Goal: Information Seeking & Learning: Learn about a topic

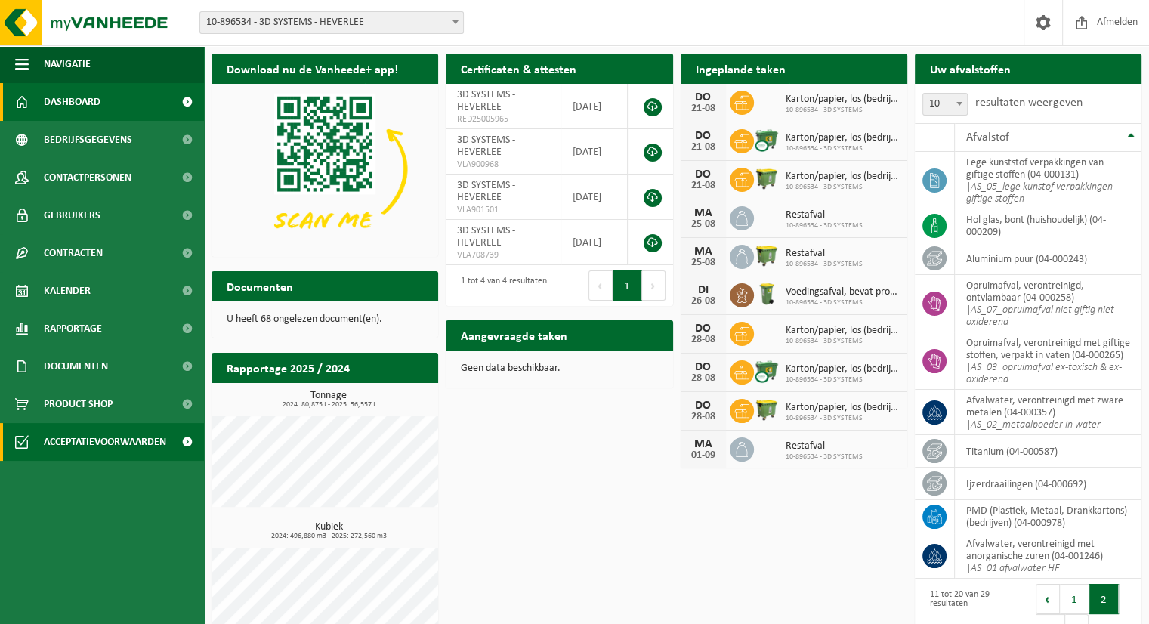
click at [114, 442] on span "Acceptatievoorwaarden" at bounding box center [105, 442] width 122 height 38
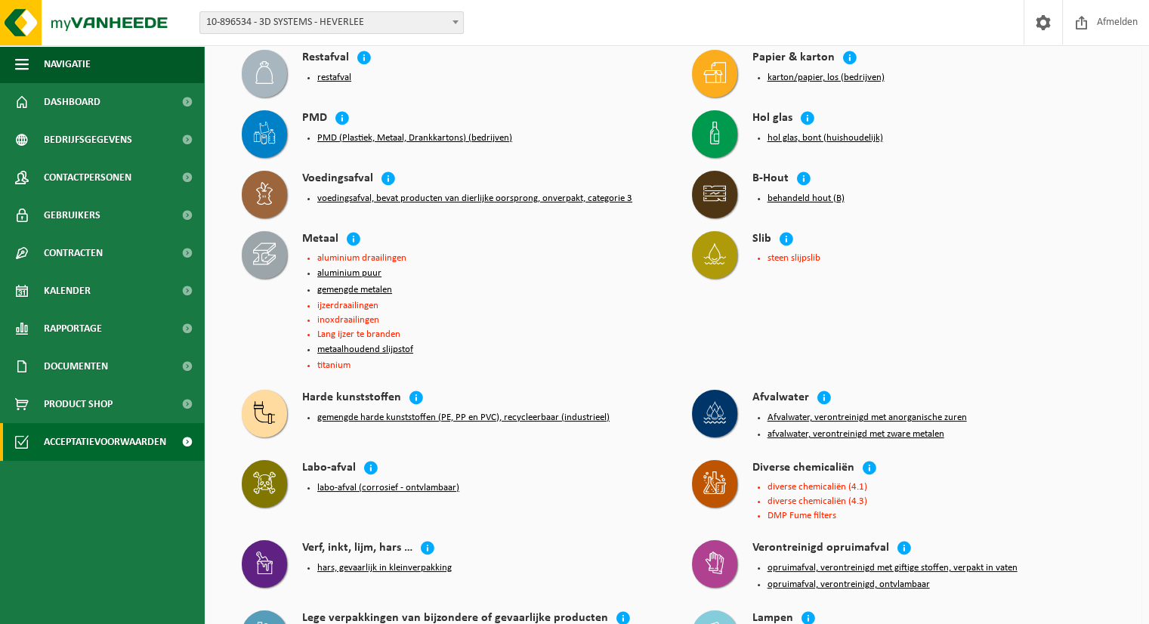
scroll to position [50, 0]
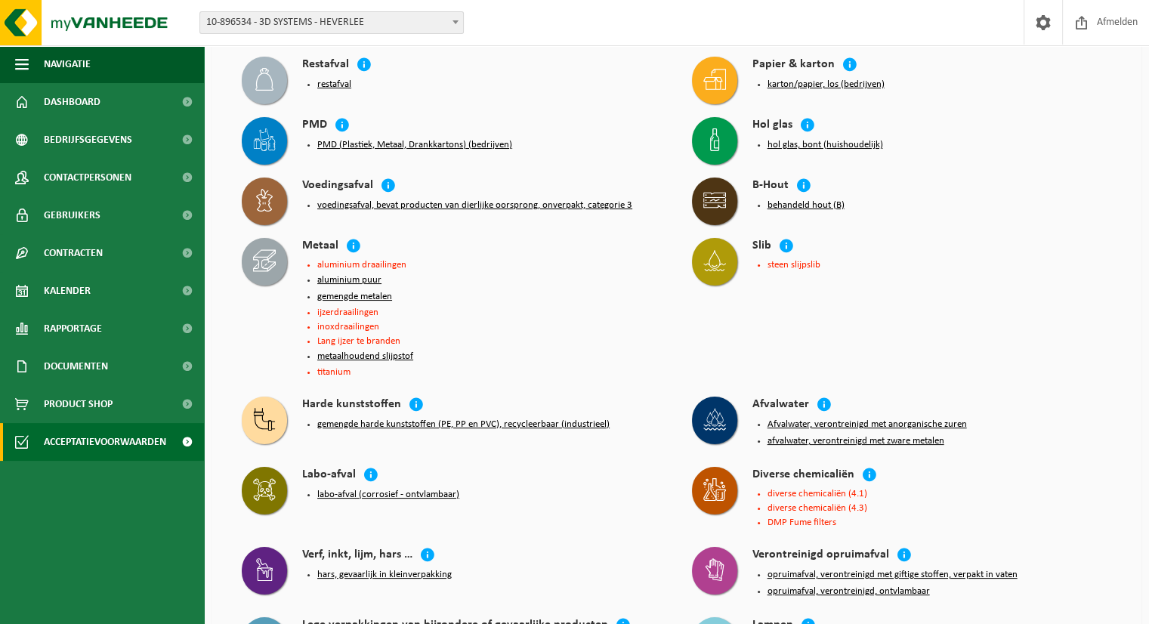
click at [834, 437] on button "afvalwater, verontreinigd met zware metalen" at bounding box center [856, 441] width 177 height 12
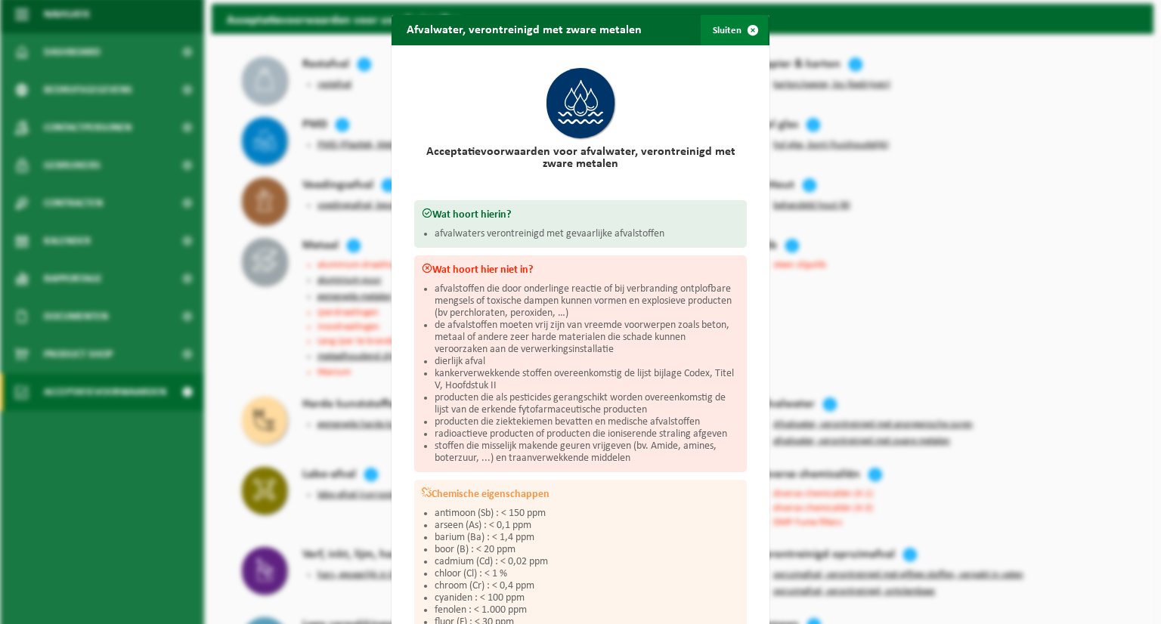
click at [744, 28] on span "button" at bounding box center [753, 30] width 30 height 30
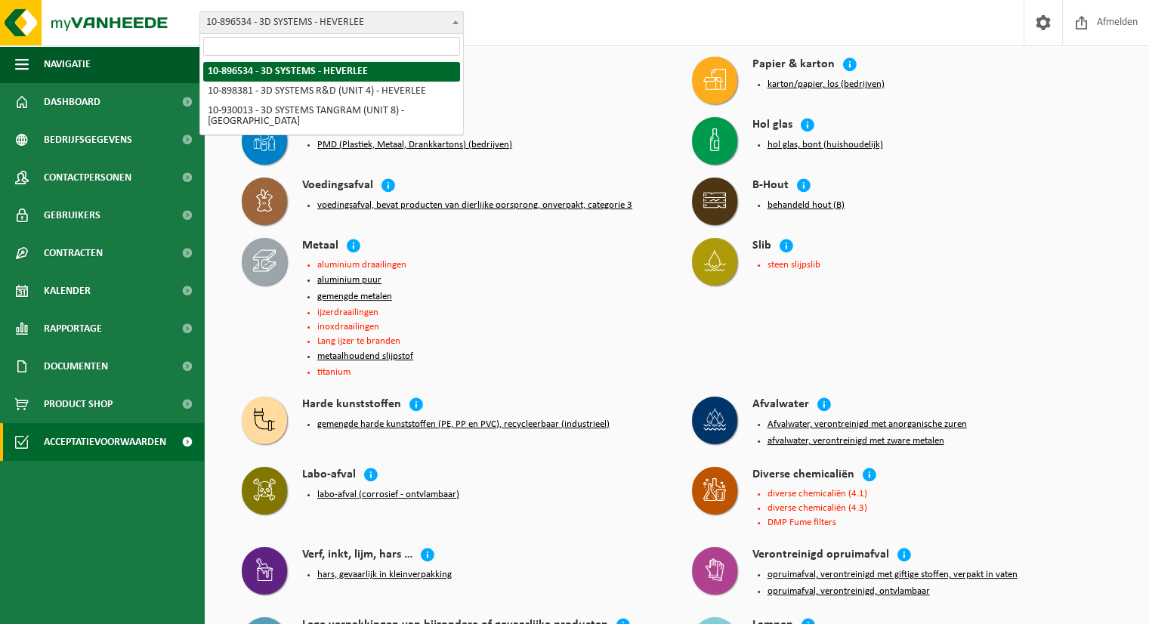
click at [457, 25] on span at bounding box center [455, 22] width 15 height 20
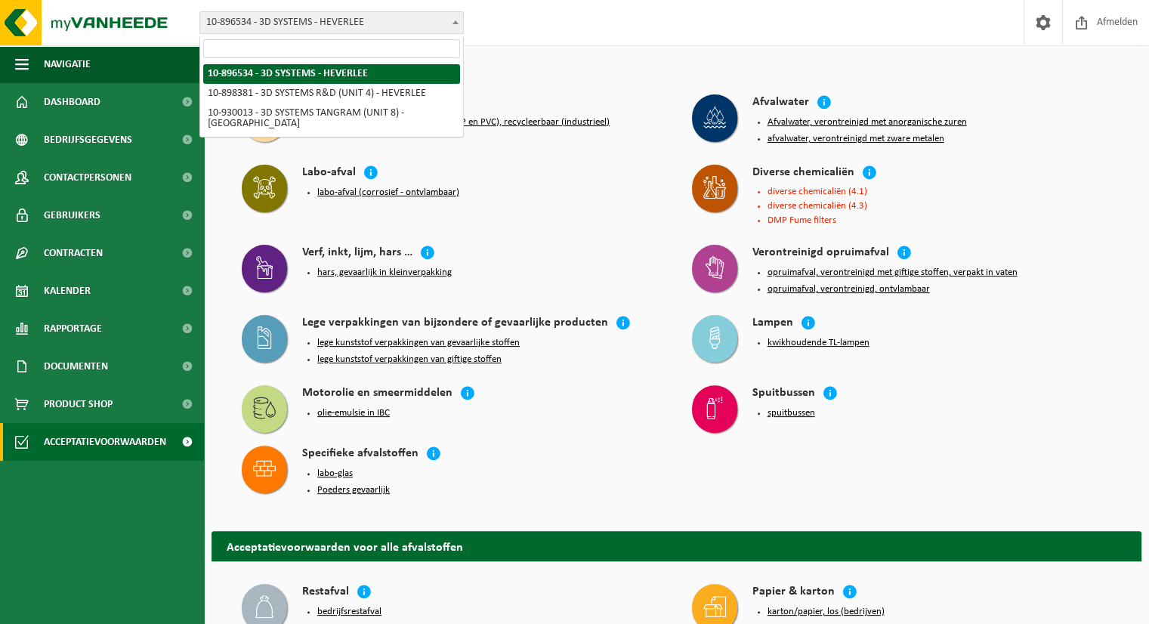
scroll to position [382, 0]
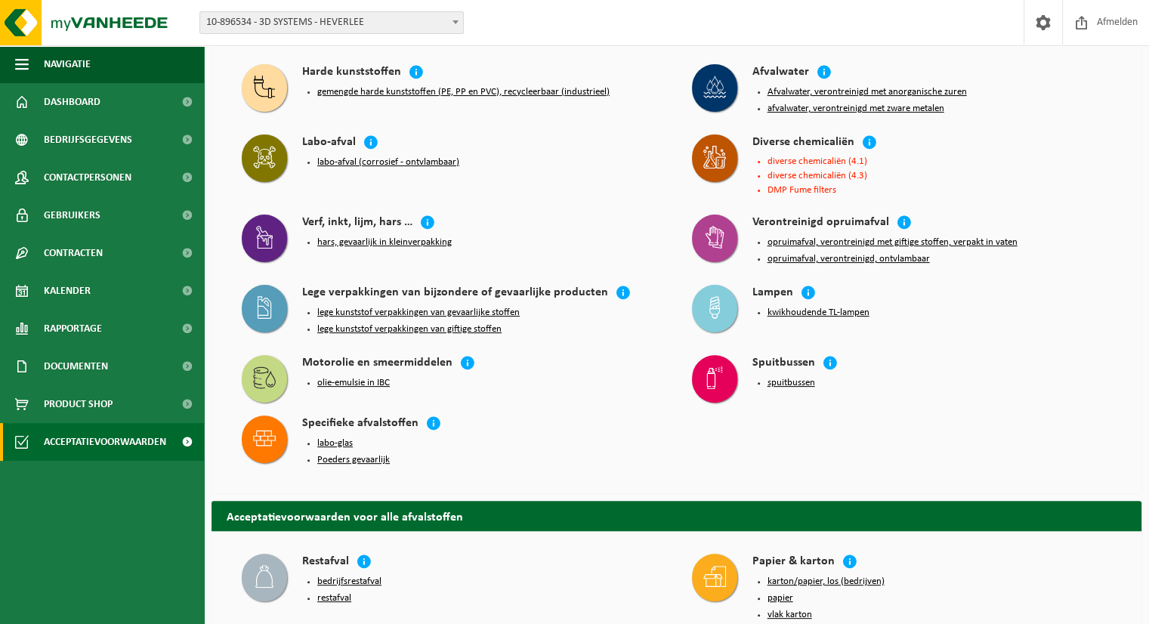
click at [369, 307] on button "lege kunststof verpakkingen van gevaarlijke stoffen" at bounding box center [418, 313] width 203 height 12
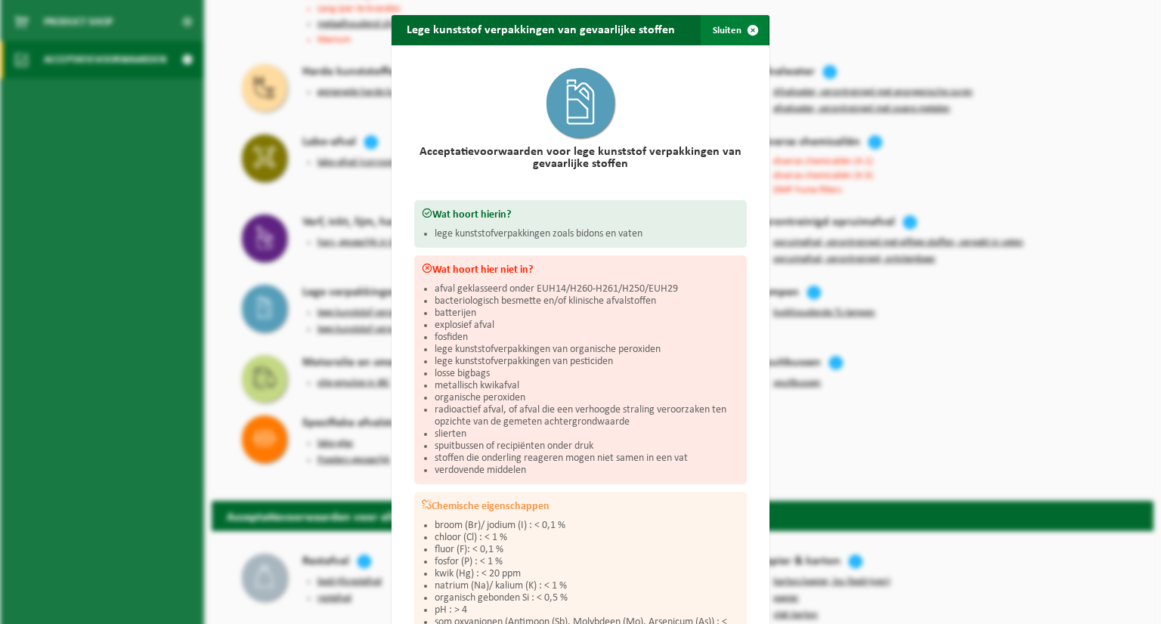
click at [744, 29] on span "button" at bounding box center [753, 30] width 30 height 30
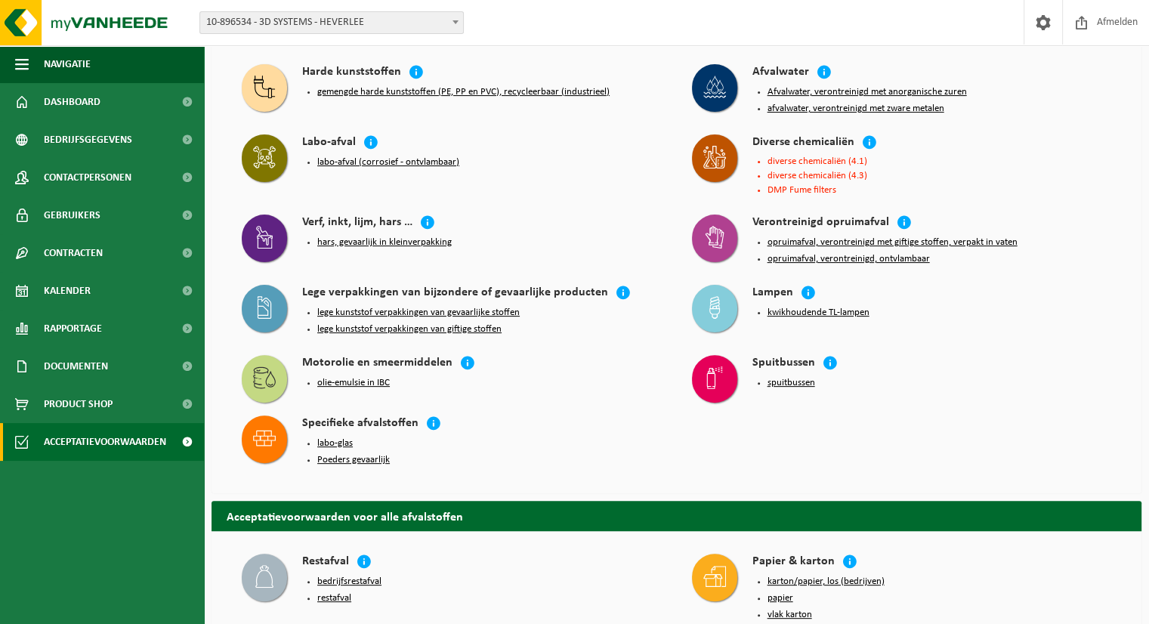
click at [444, 323] on button "lege kunststof verpakkingen van giftige stoffen" at bounding box center [409, 329] width 184 height 12
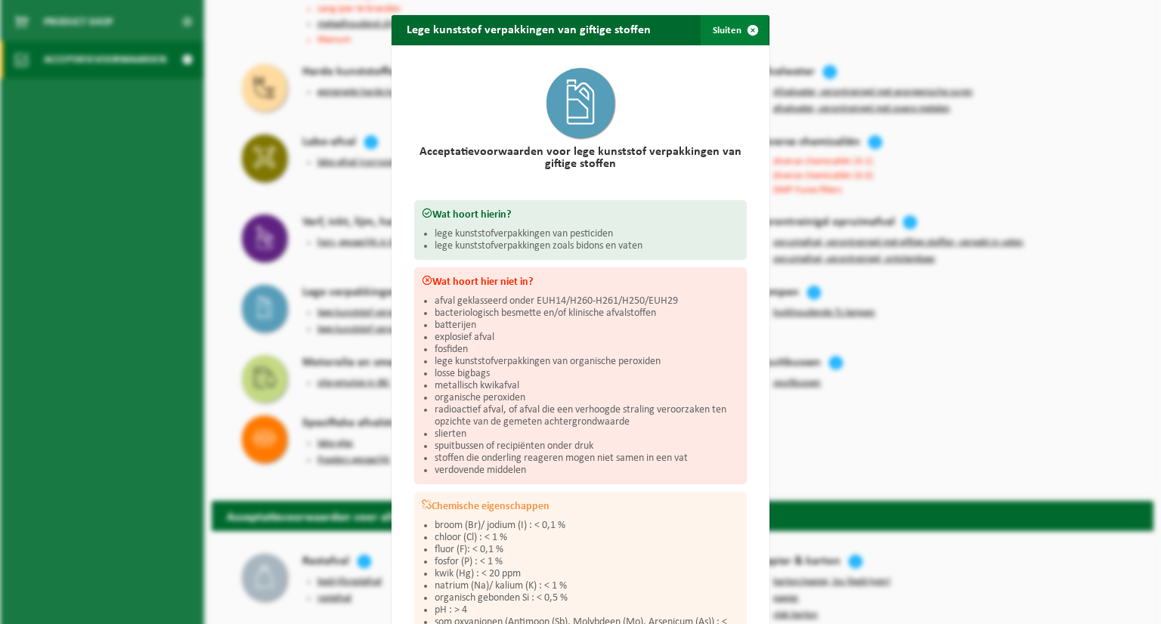
click at [749, 28] on span "button" at bounding box center [753, 30] width 30 height 30
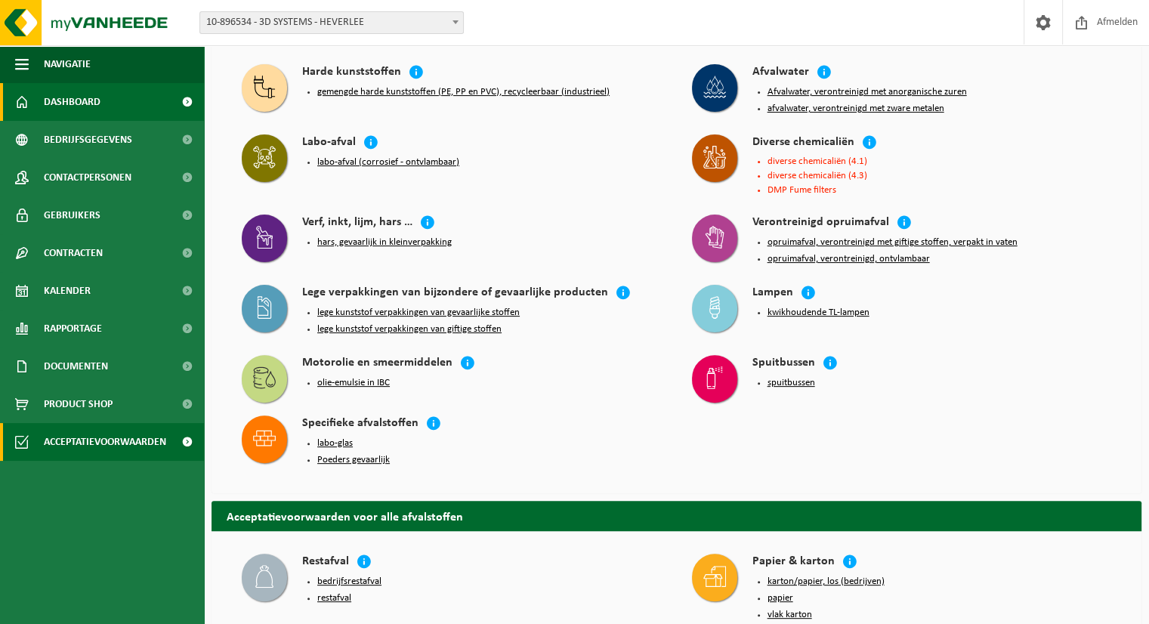
click at [89, 106] on span "Dashboard" at bounding box center [72, 102] width 57 height 38
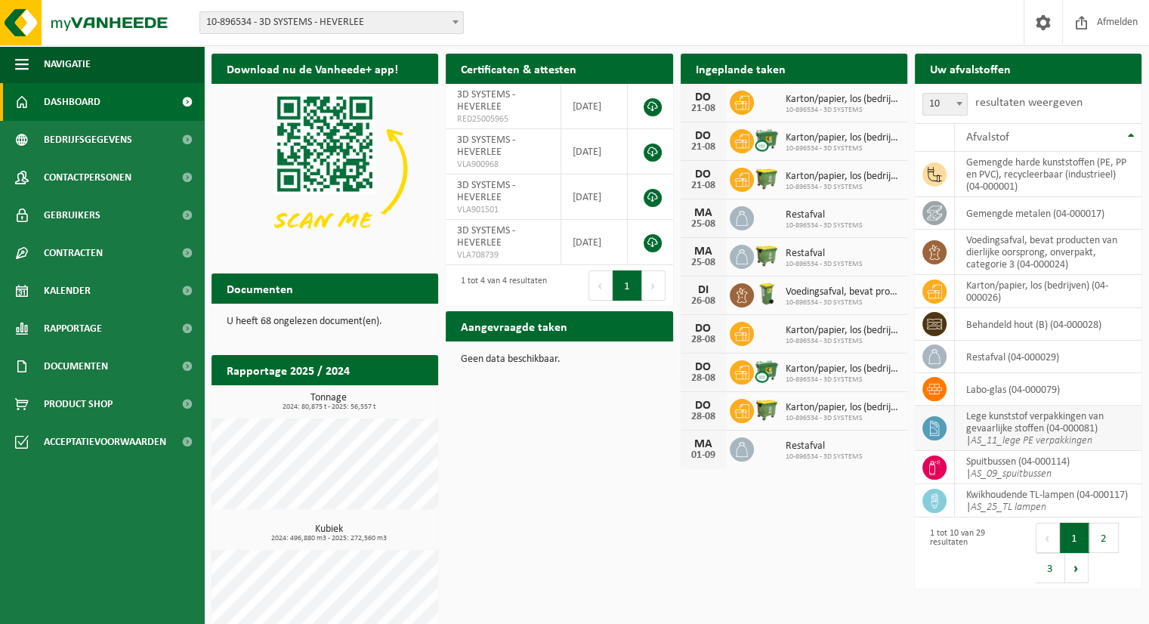
click at [988, 426] on td "lege kunststof verpakkingen van gevaarlijke stoffen (04-000081) | AS_11_lege PE…" at bounding box center [1048, 428] width 187 height 45
click at [1103, 544] on button "2" at bounding box center [1104, 538] width 29 height 30
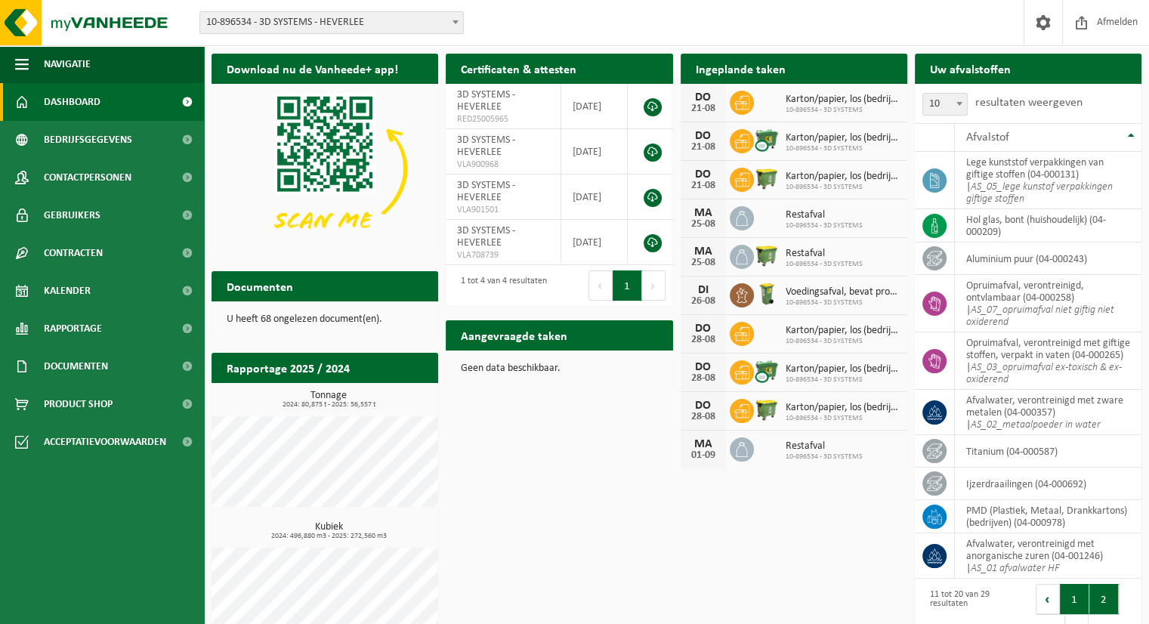
click at [1079, 601] on button "1" at bounding box center [1074, 599] width 29 height 30
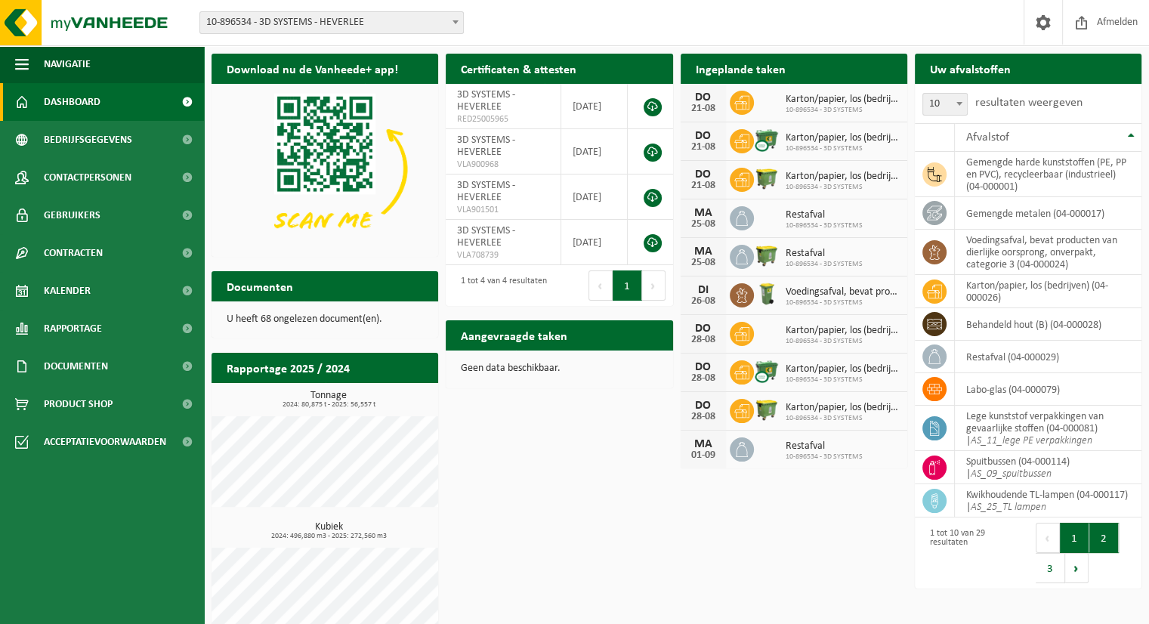
click at [1100, 539] on button "2" at bounding box center [1104, 538] width 29 height 30
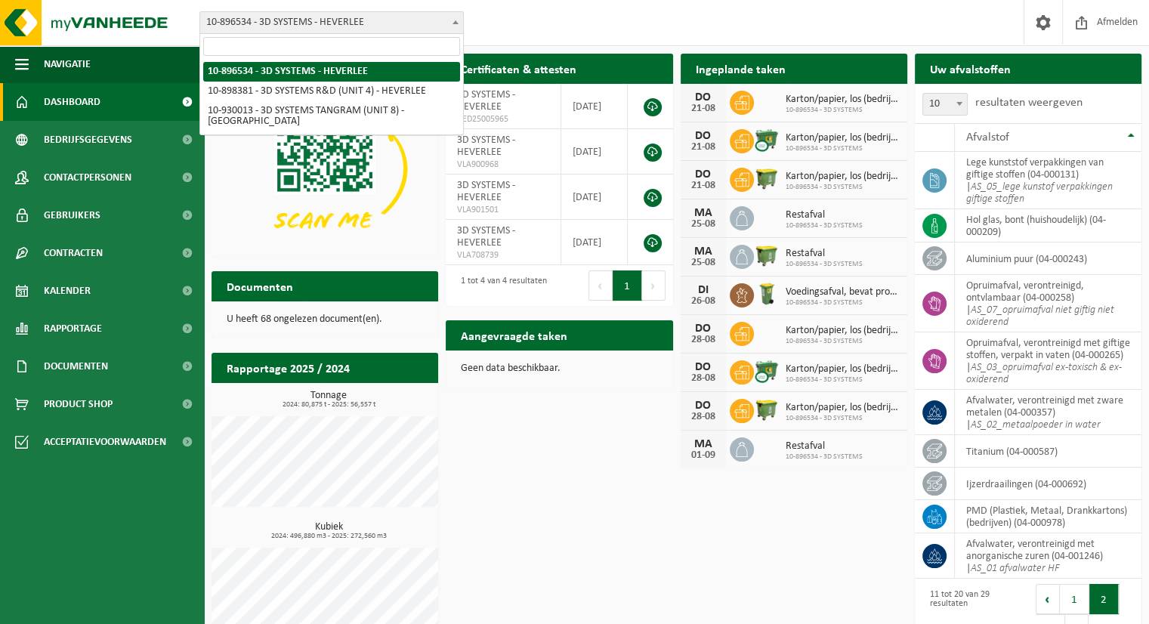
click at [458, 22] on b at bounding box center [456, 22] width 6 height 4
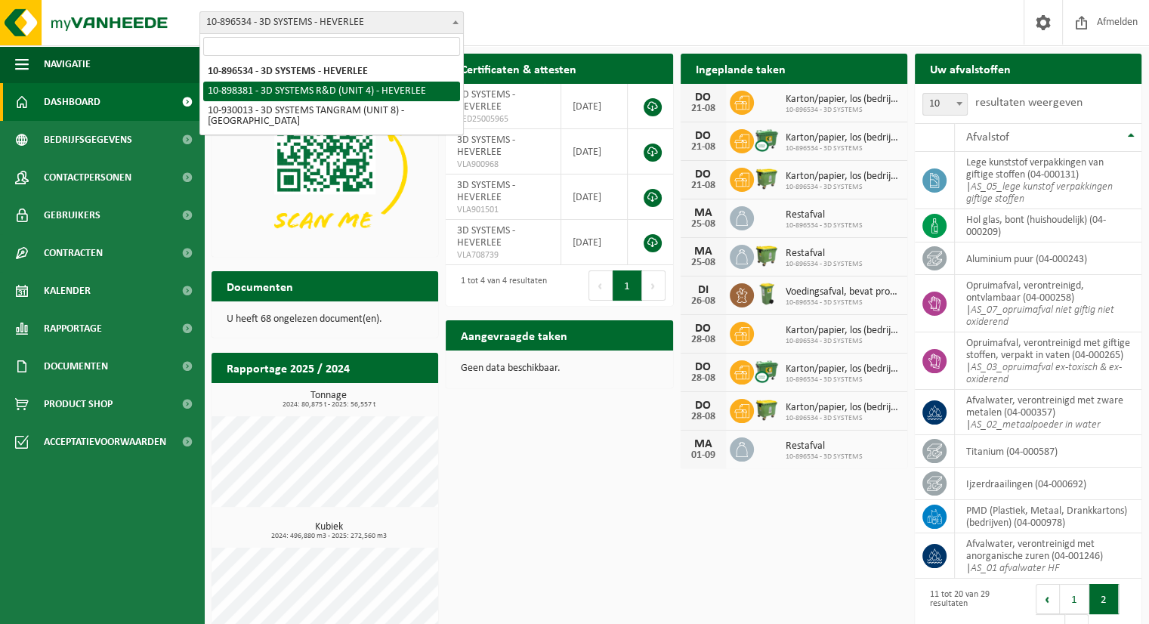
select select "133216"
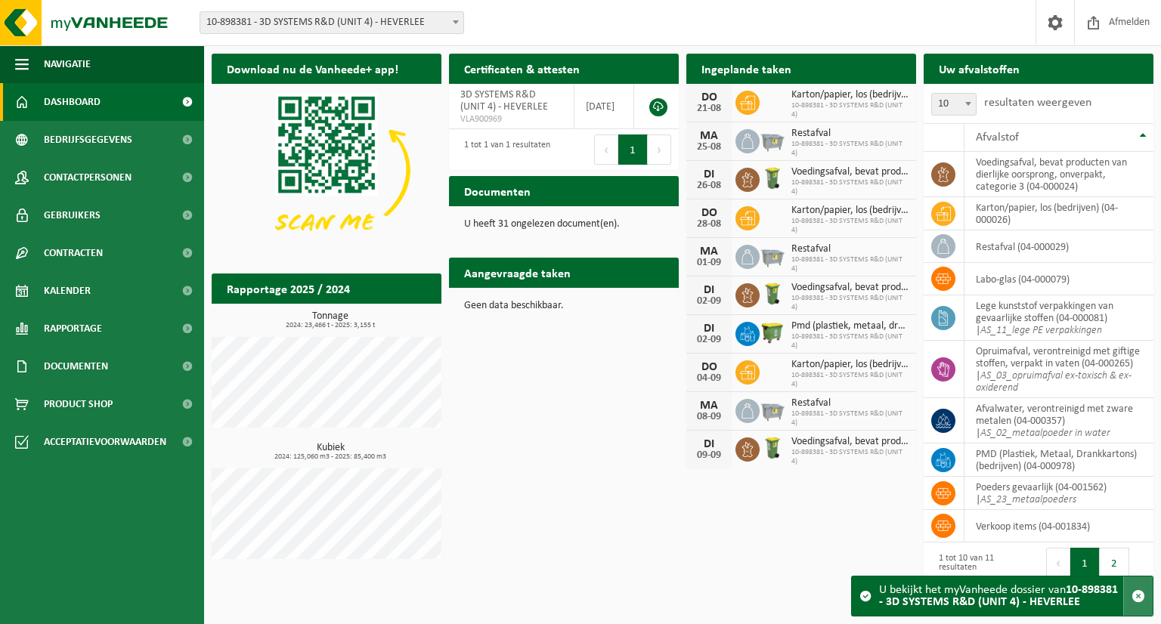
click at [1142, 594] on span "button" at bounding box center [1138, 596] width 14 height 14
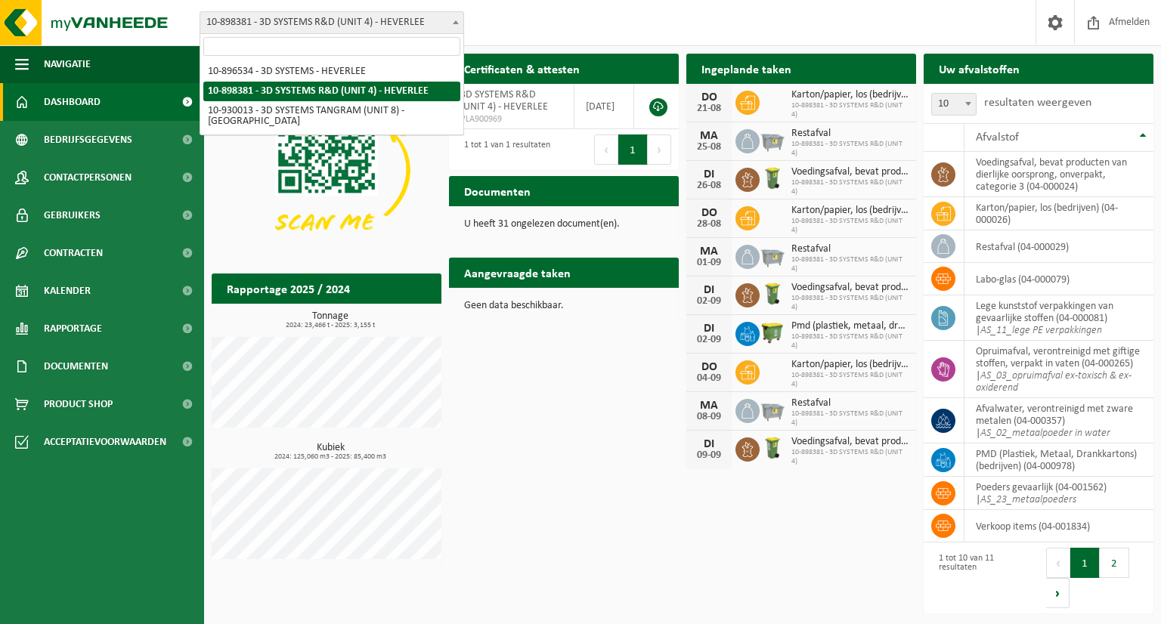
click at [459, 24] on span at bounding box center [455, 22] width 15 height 20
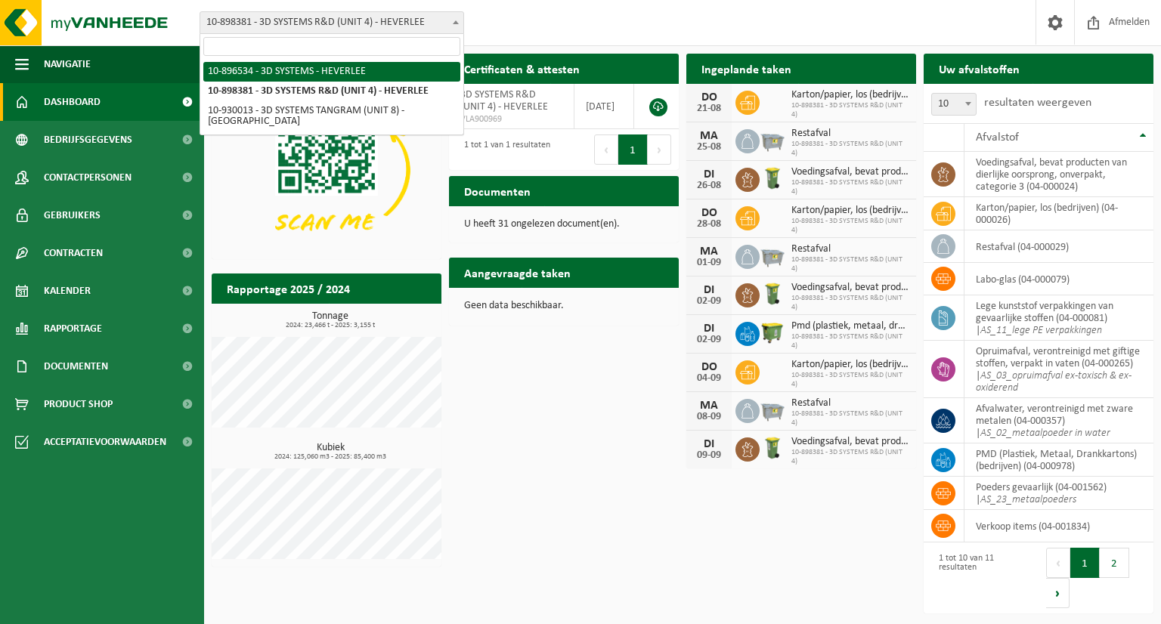
select select "133215"
